Goal: Information Seeking & Learning: Understand process/instructions

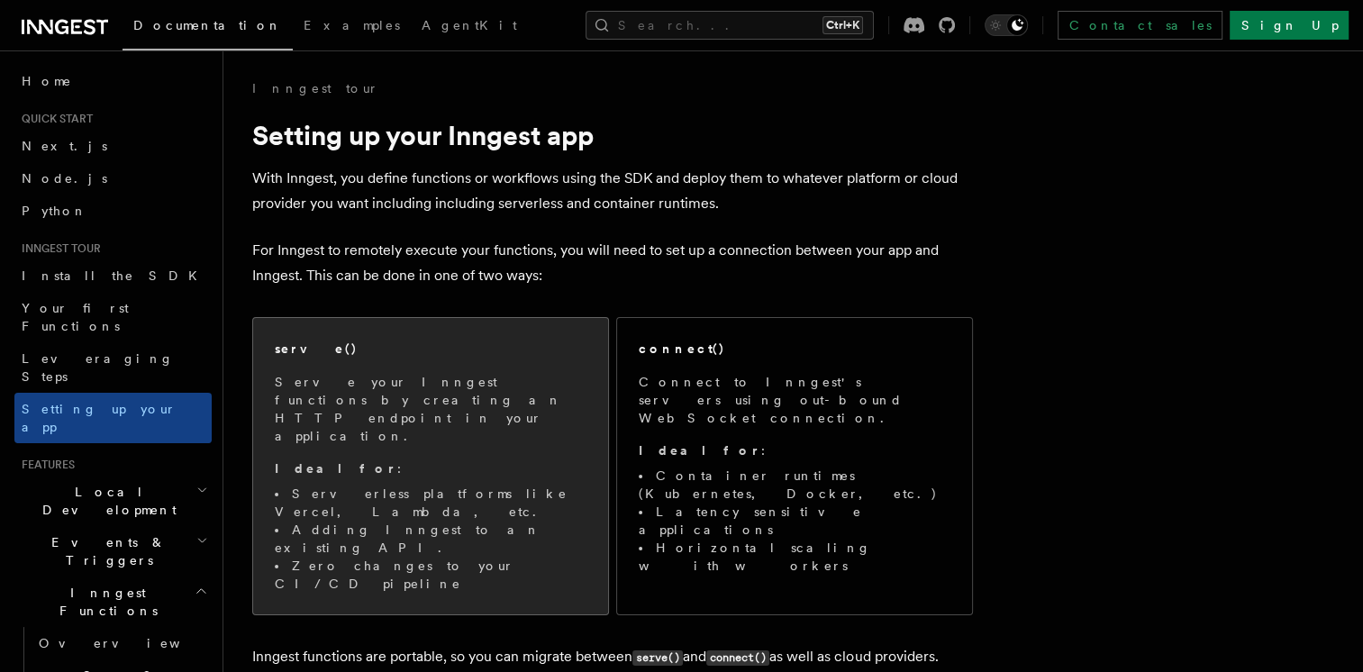
click at [526, 421] on span "Serve your Inngest functions by creating an HTTP endpoint in your application. …" at bounding box center [431, 483] width 312 height 220
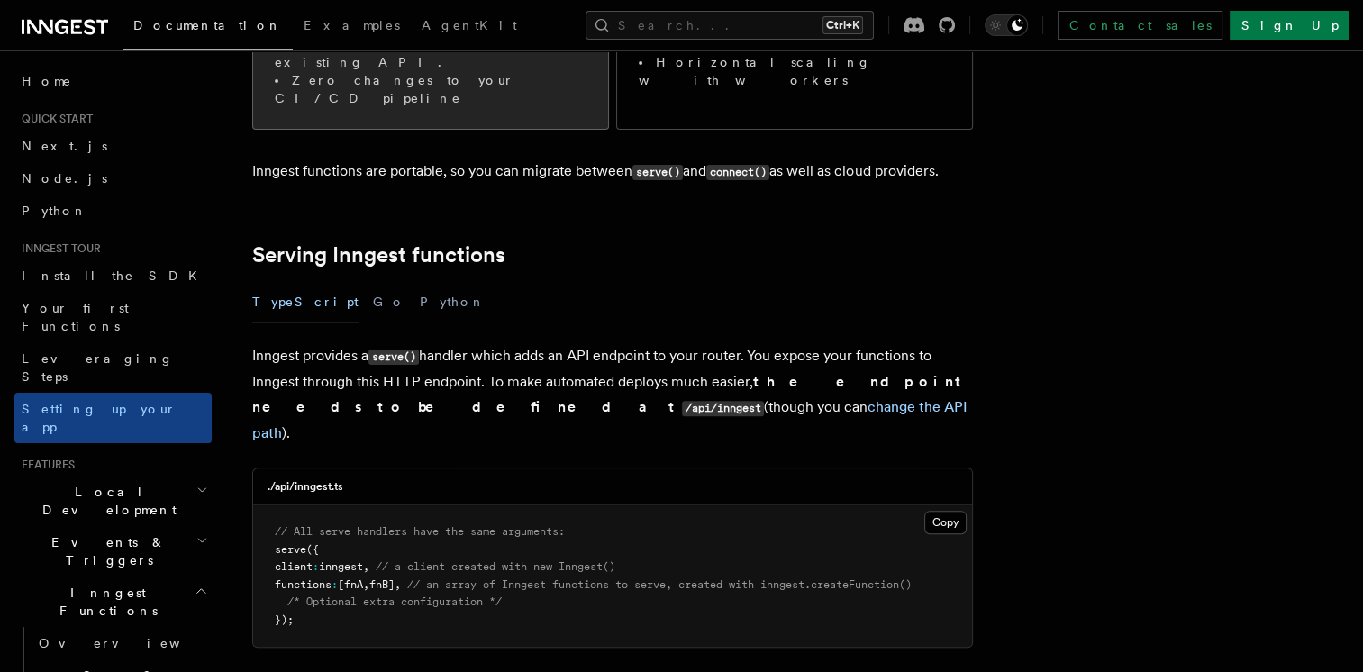
scroll to position [551, 0]
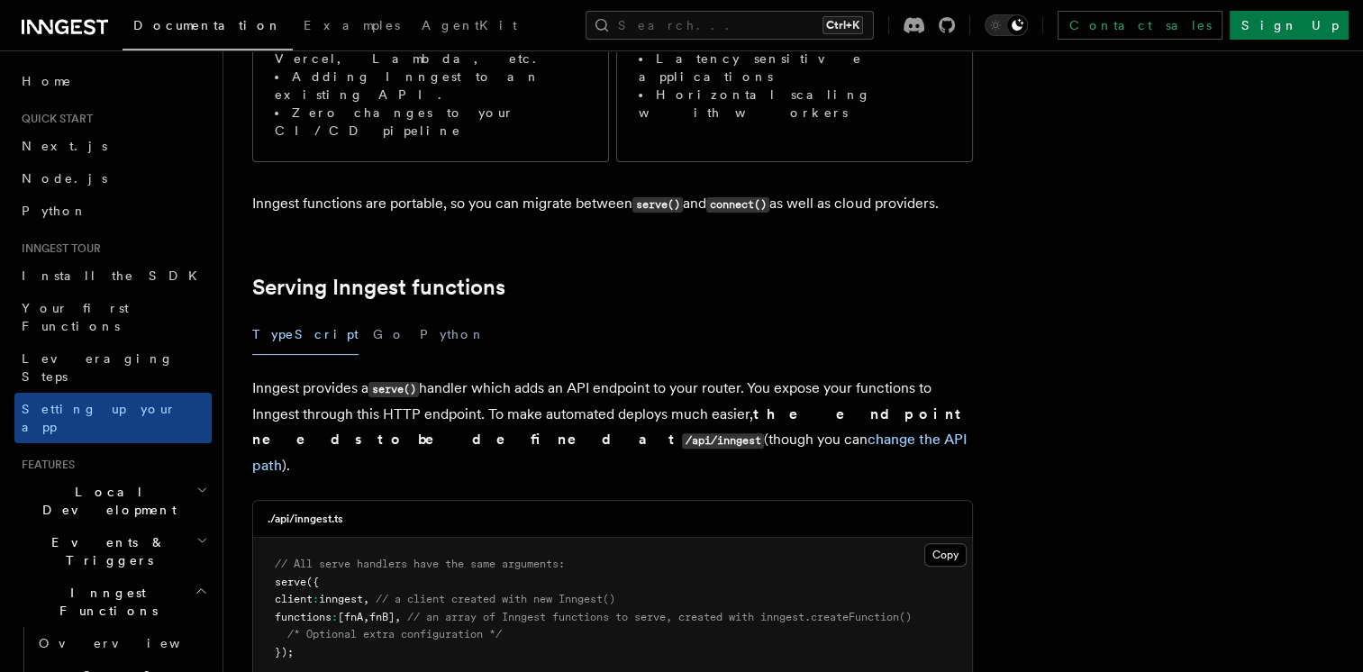
scroll to position [425, 0]
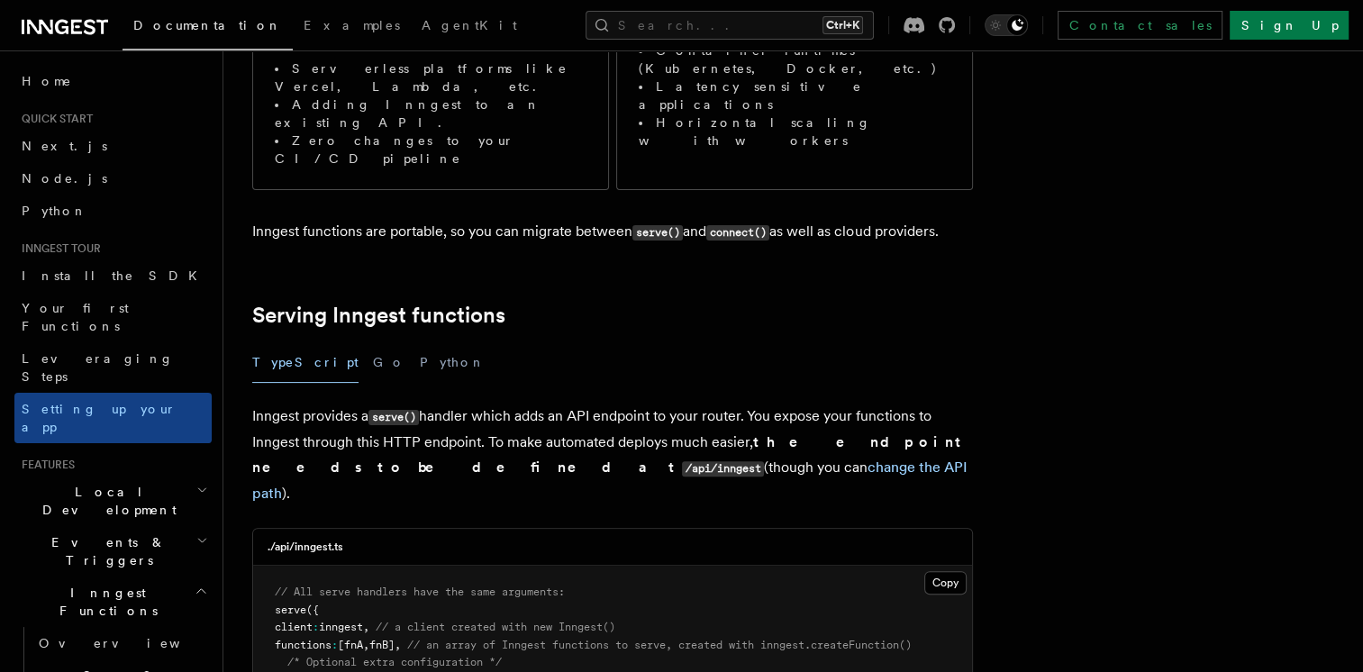
click at [743, 303] on h2 "Serving Inngest functions" at bounding box center [612, 315] width 721 height 25
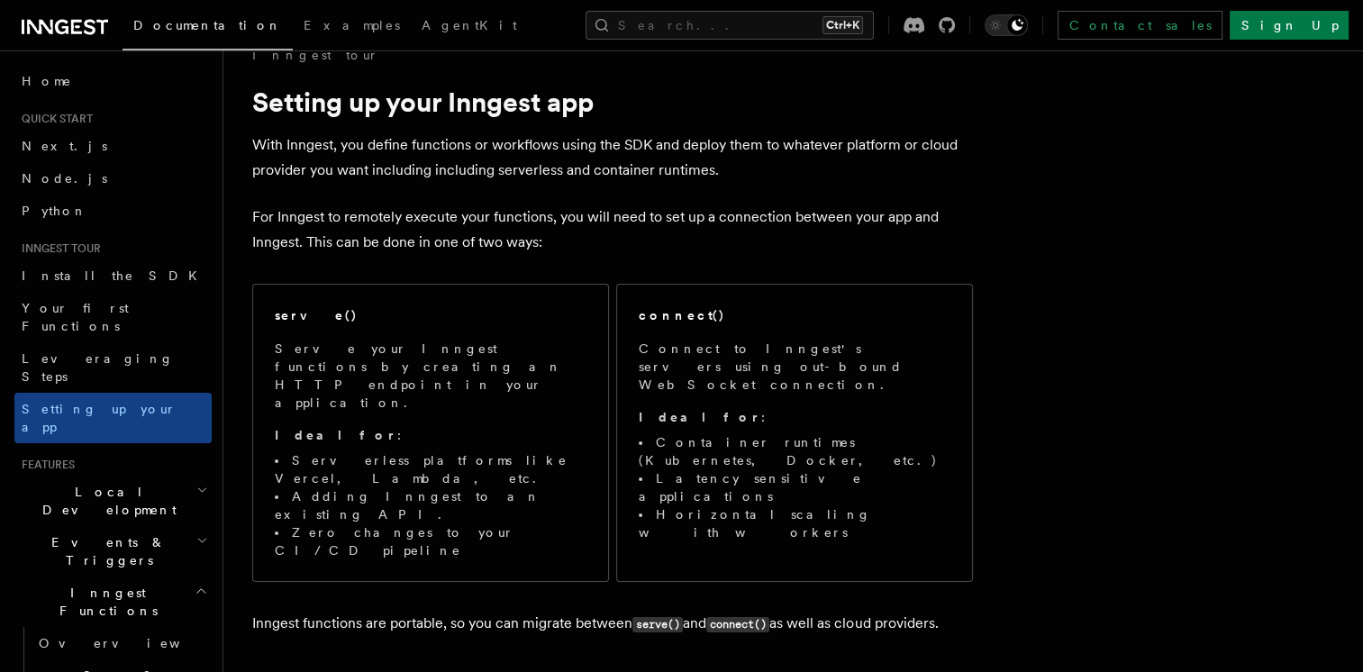
scroll to position [0, 0]
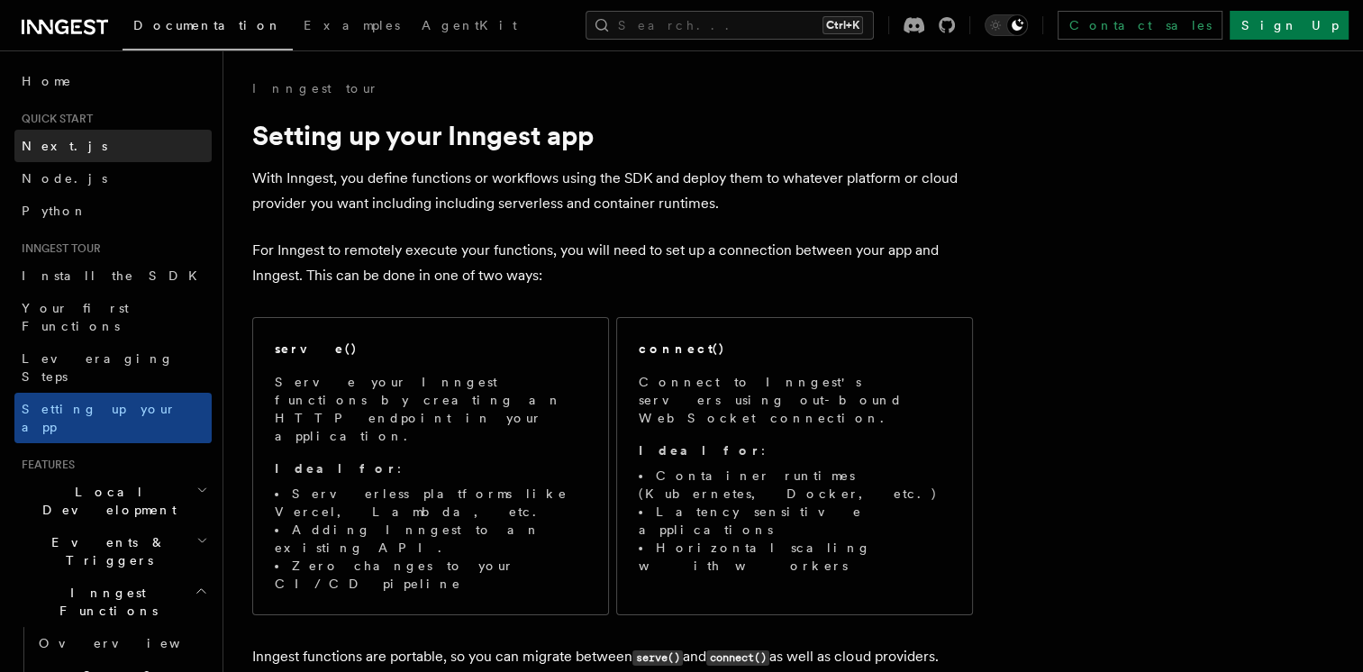
click at [92, 145] on link "Next.js" at bounding box center [112, 146] width 197 height 32
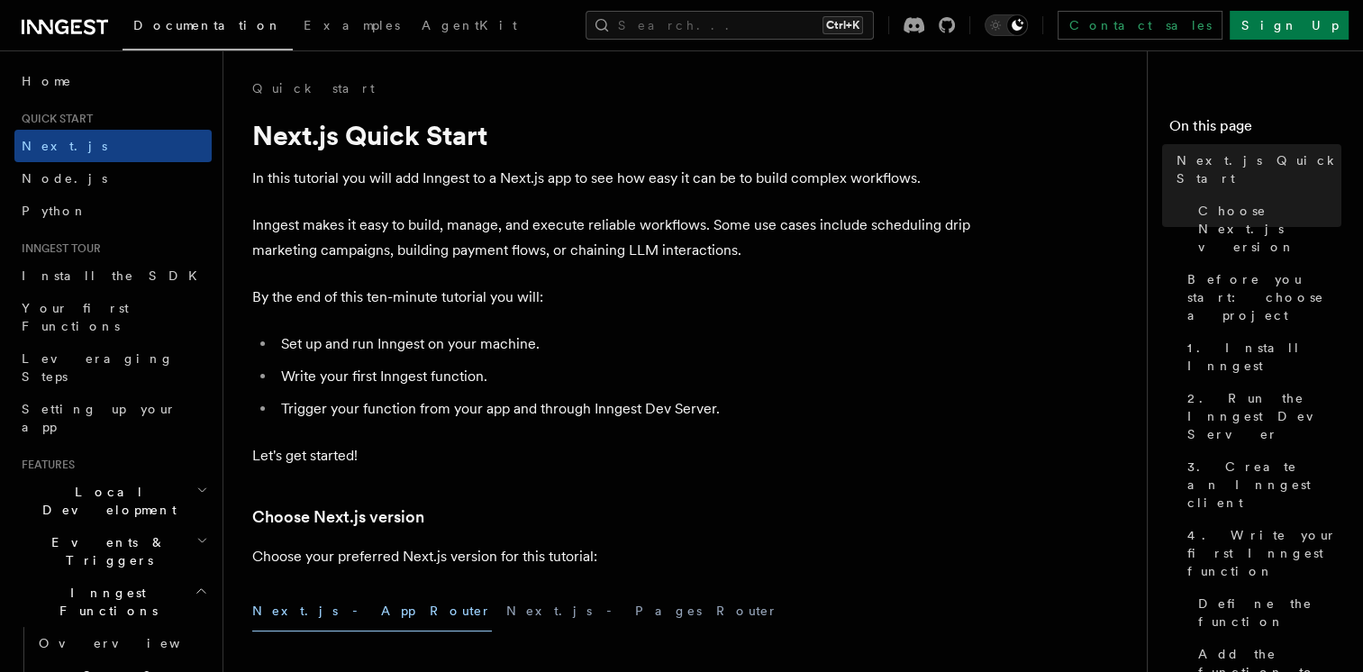
click at [854, 308] on p "By the end of this ten-minute tutorial you will:" at bounding box center [612, 297] width 721 height 25
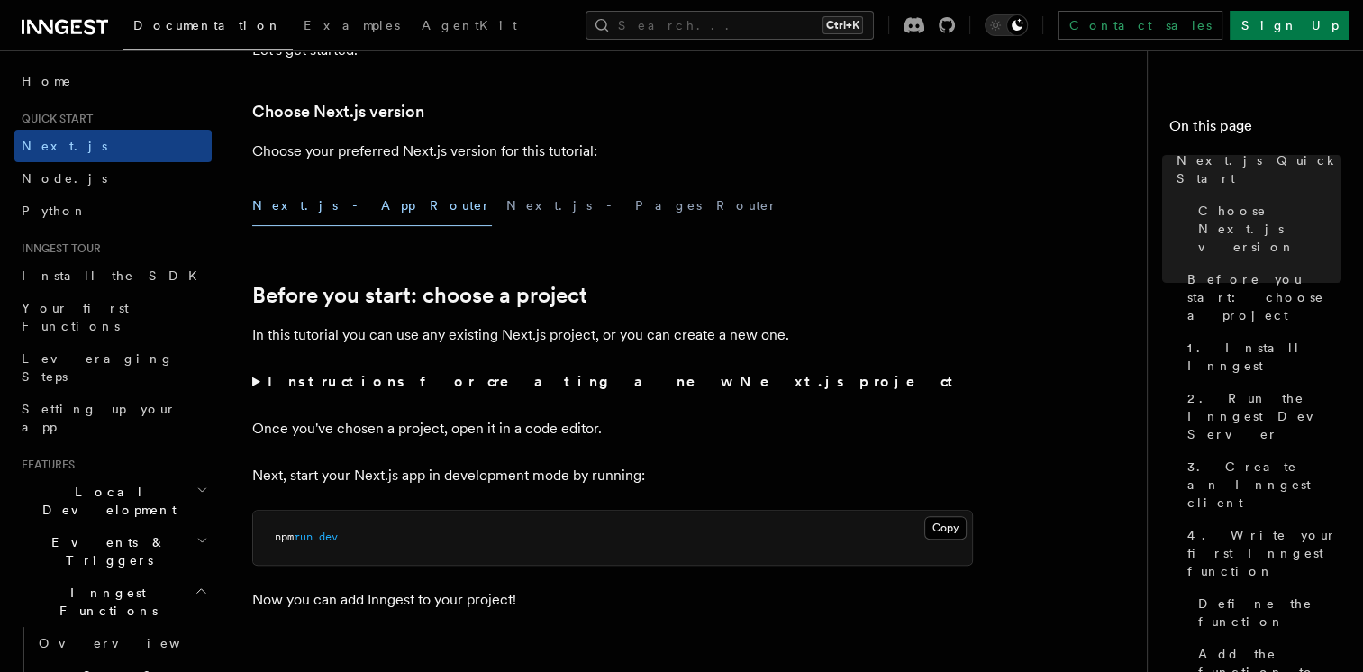
scroll to position [416, 0]
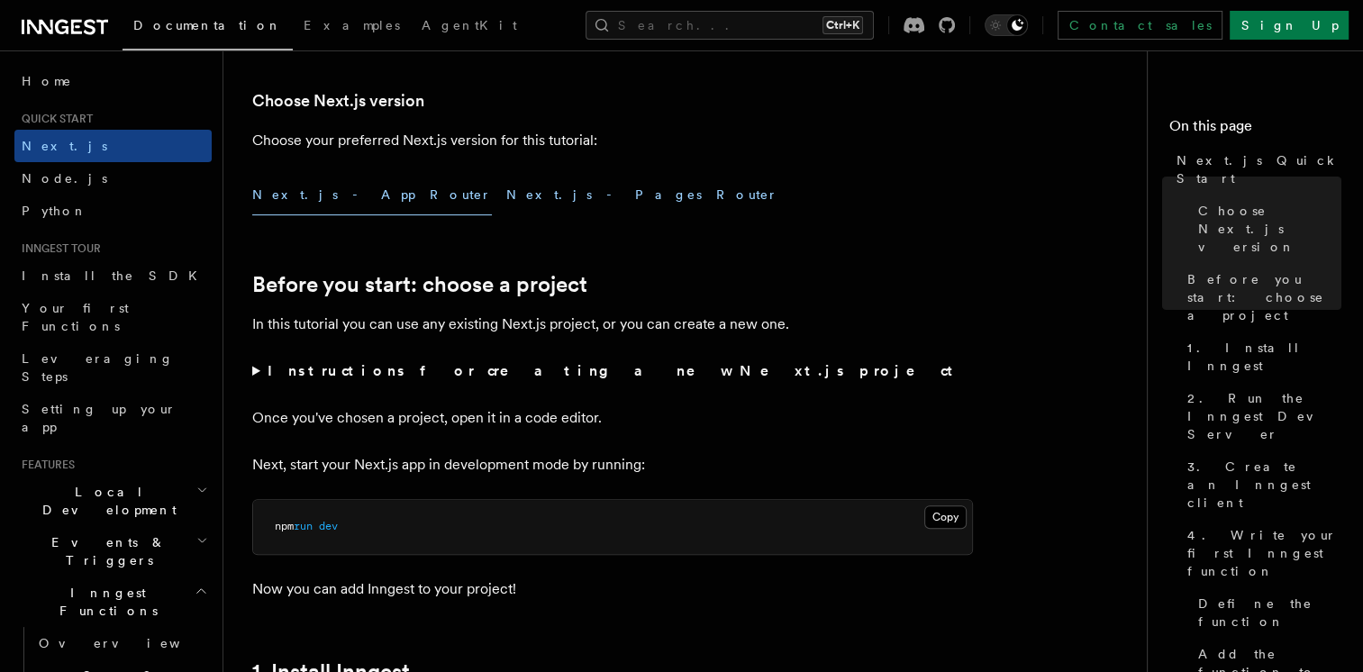
click at [506, 189] on button "Next.js - Pages Router" at bounding box center [642, 195] width 272 height 41
click at [328, 184] on button "Next.js - App Router" at bounding box center [372, 195] width 240 height 41
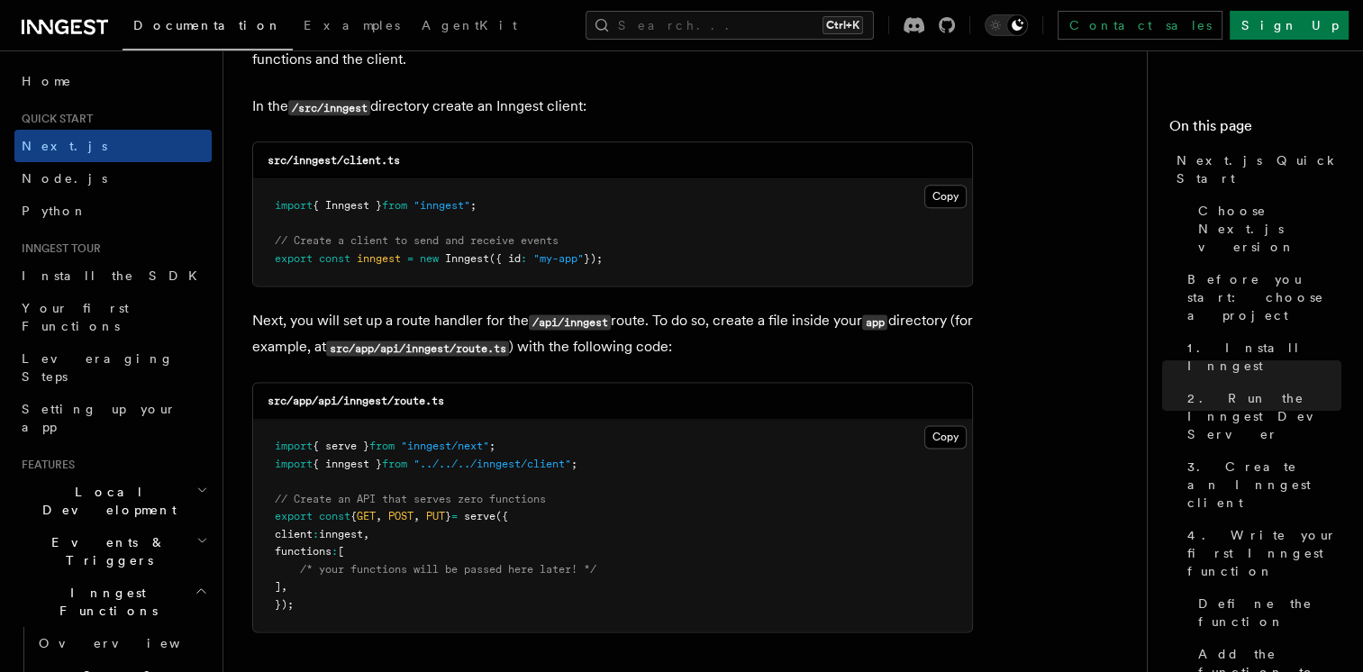
scroll to position [2298, 0]
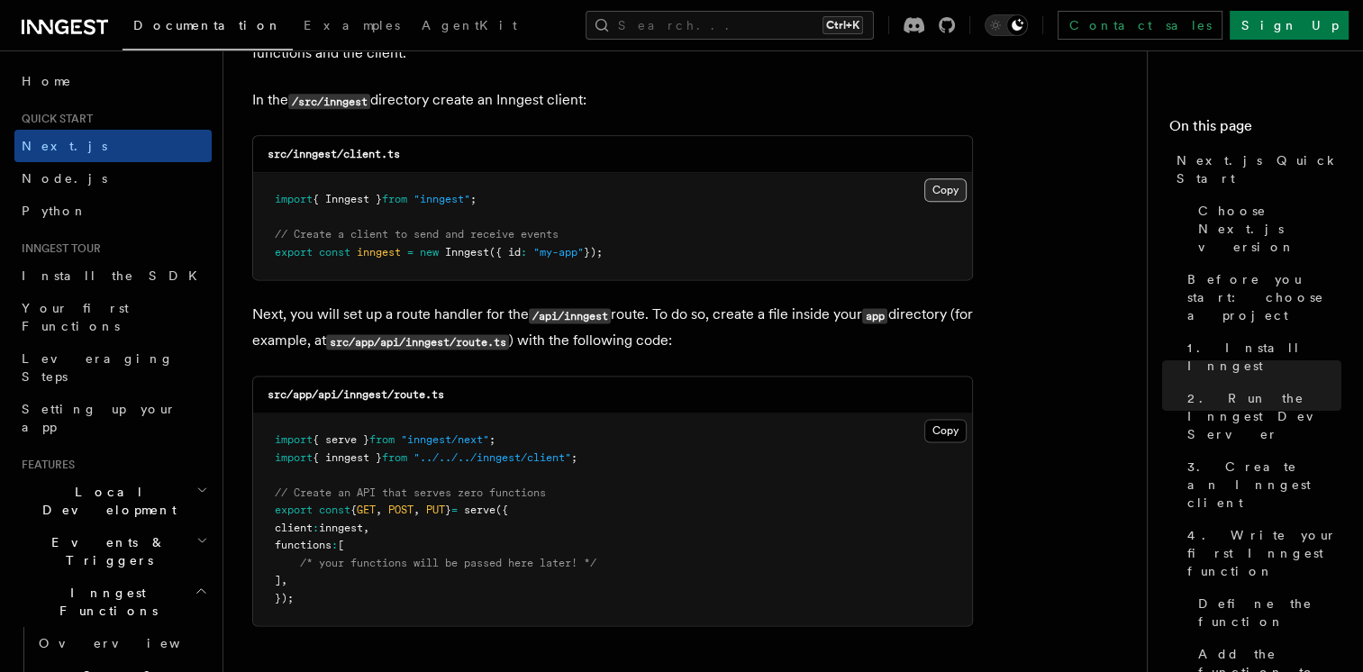
click at [948, 190] on button "Copy Copied" at bounding box center [945, 189] width 42 height 23
click at [955, 193] on button "Copy Copied" at bounding box center [945, 189] width 42 height 23
click at [937, 426] on button "Copy Copied" at bounding box center [945, 430] width 42 height 23
click at [627, 351] on p "Next, you will set up a route handler for the /api/inngest route. To do so, cre…" at bounding box center [612, 328] width 721 height 52
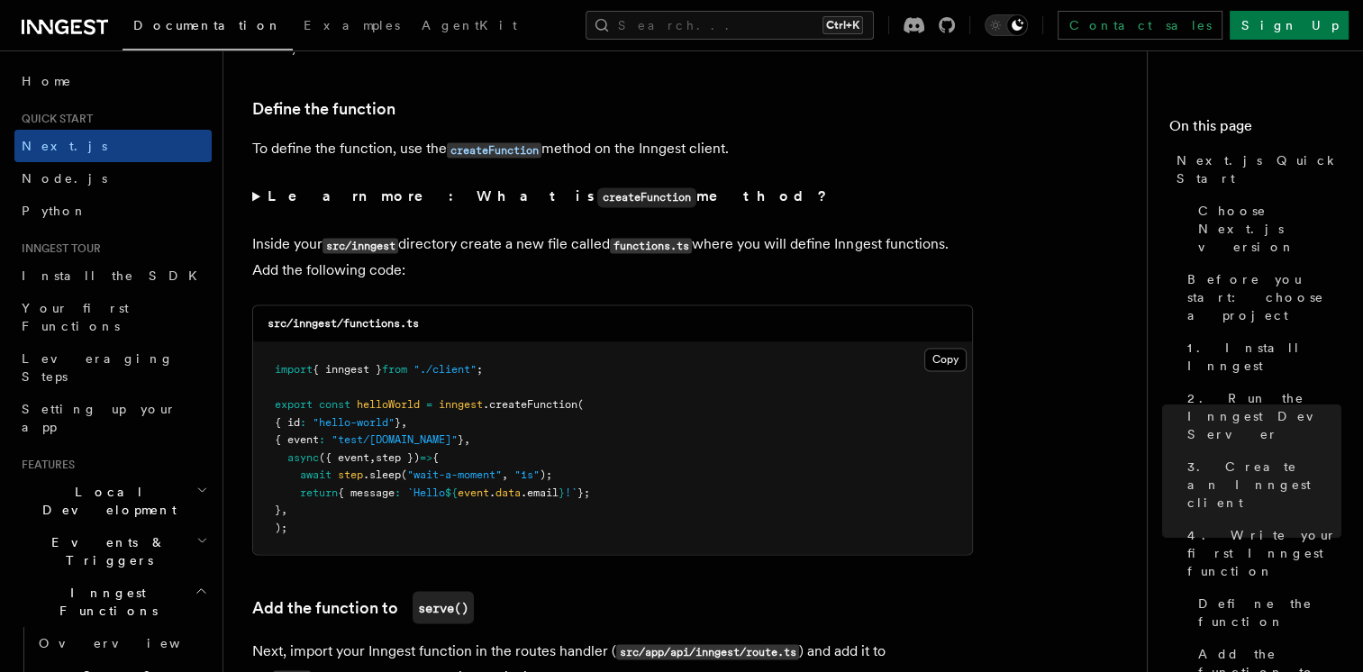
scroll to position [3038, 0]
click at [946, 370] on button "Copy Copied" at bounding box center [945, 358] width 42 height 23
click at [605, 258] on p "Inside your src/inngest directory create a new file called functions.ts where y…" at bounding box center [612, 256] width 721 height 51
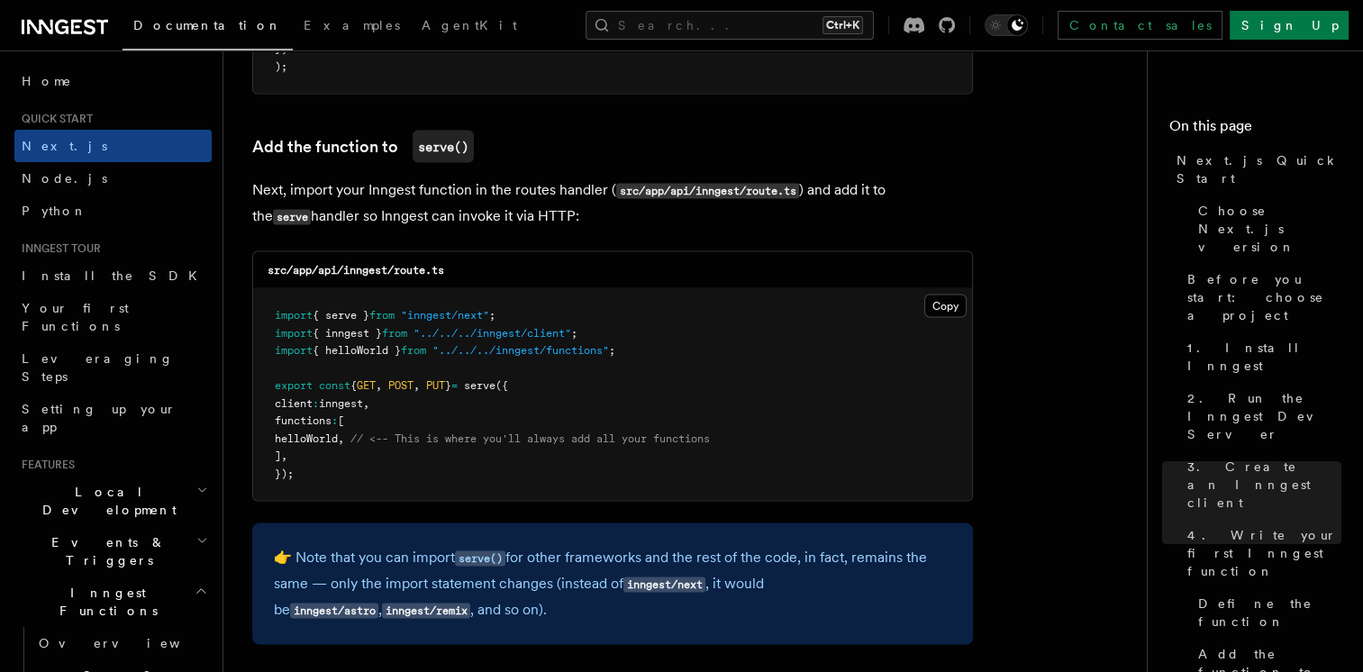
scroll to position [3498, 0]
click at [955, 315] on button "Copy Copied" at bounding box center [945, 305] width 42 height 23
